Goal: Find specific page/section: Find specific page/section

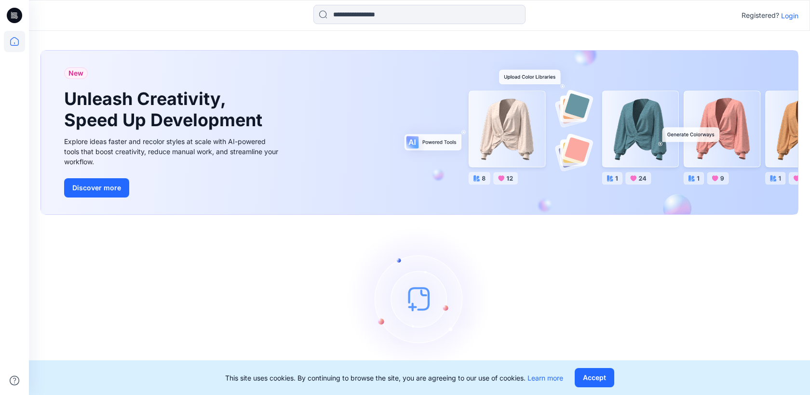
click at [786, 17] on p "Login" at bounding box center [789, 16] width 17 height 10
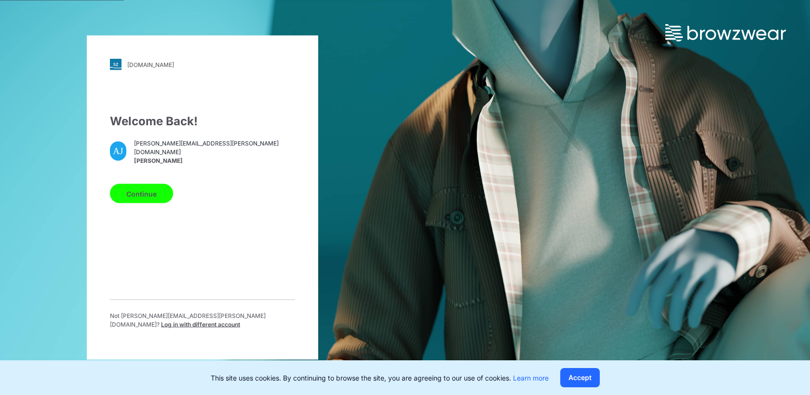
click at [141, 201] on button "Continue" at bounding box center [141, 193] width 63 height 19
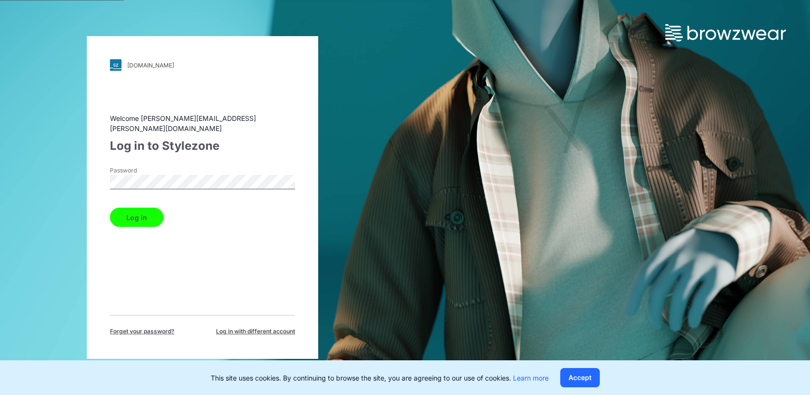
click at [135, 221] on button "Log in" at bounding box center [137, 217] width 54 height 19
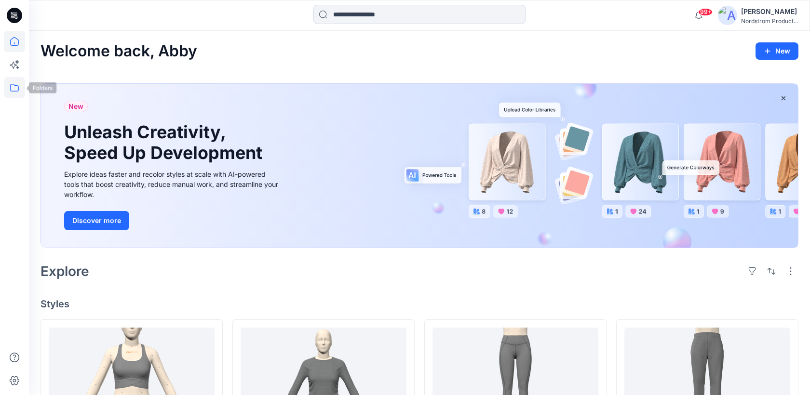
click at [15, 87] on icon at bounding box center [14, 87] width 21 height 21
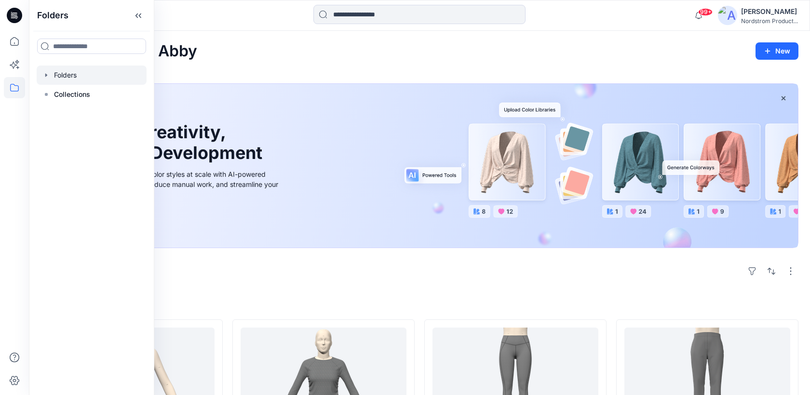
click at [71, 77] on div at bounding box center [92, 75] width 110 height 19
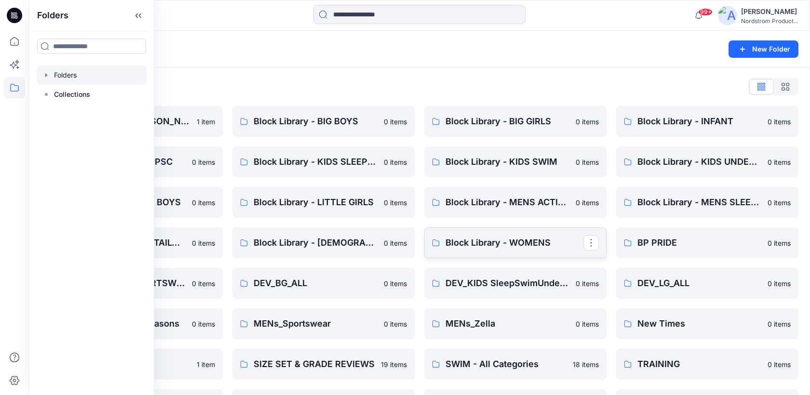
click at [471, 253] on link "Block Library - WOMENS" at bounding box center [515, 243] width 182 height 31
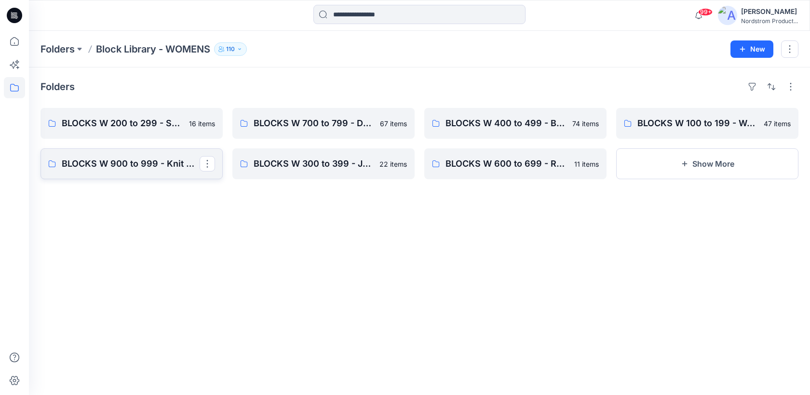
click at [154, 162] on p "BLOCKS W 900 to 999 - Knit Cut & Sew Tops" at bounding box center [131, 164] width 138 height 14
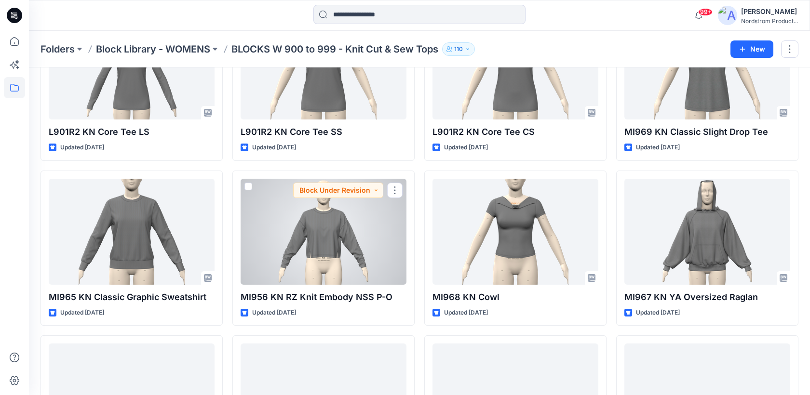
scroll to position [436, 0]
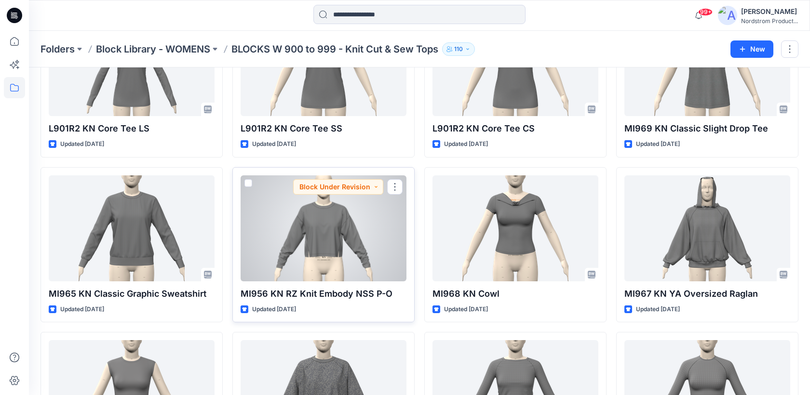
click at [350, 230] on div at bounding box center [324, 229] width 166 height 106
